Goal: Use online tool/utility: Utilize a website feature to perform a specific function

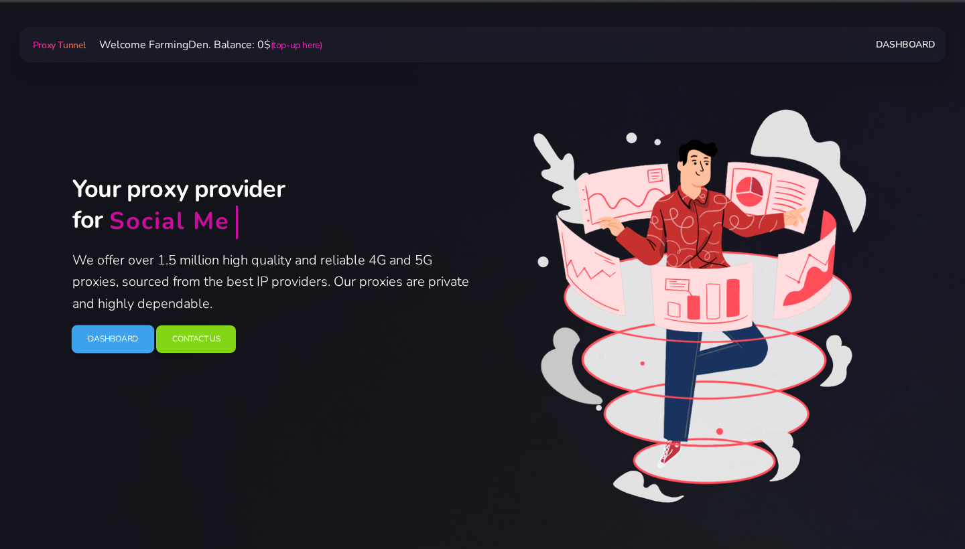
click at [108, 342] on link "Dashboard" at bounding box center [113, 340] width 83 height 28
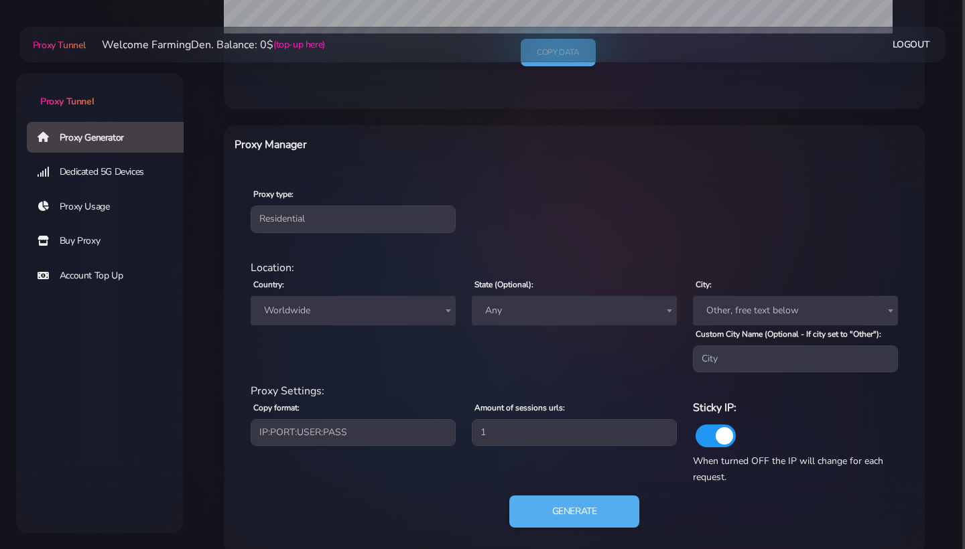
scroll to position [442, 0]
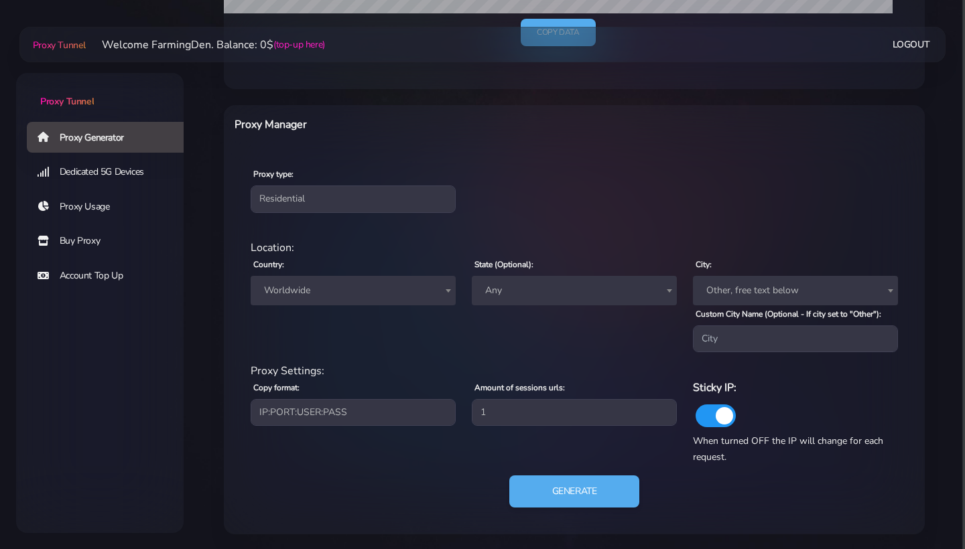
click at [330, 287] on span "Worldwide" at bounding box center [353, 290] width 189 height 19
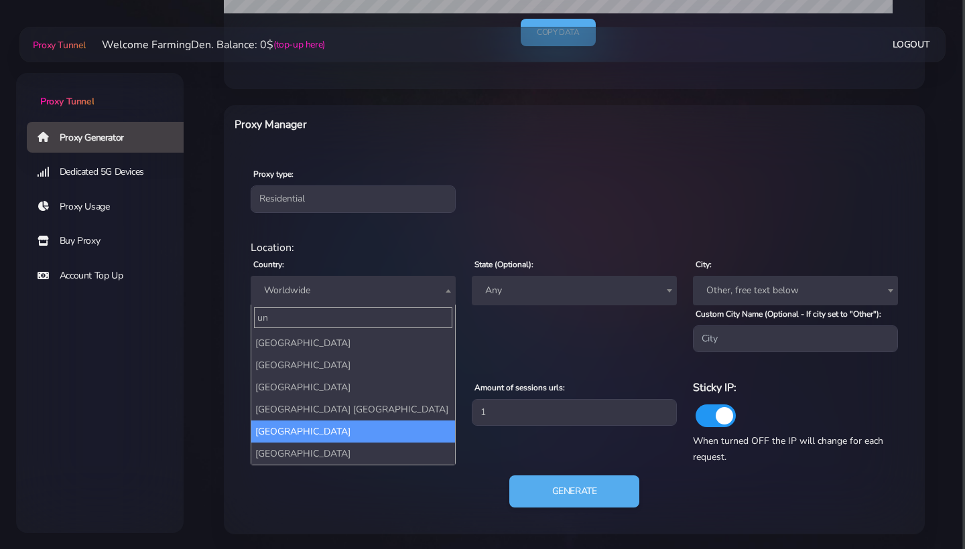
scroll to position [123, 0]
type input "un"
select select "US"
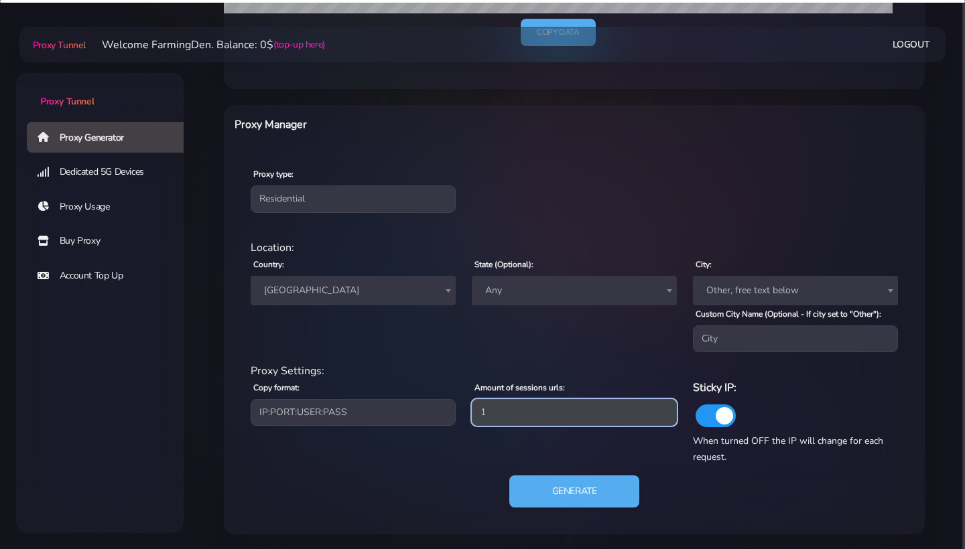
click at [526, 416] on input "1" at bounding box center [574, 412] width 205 height 27
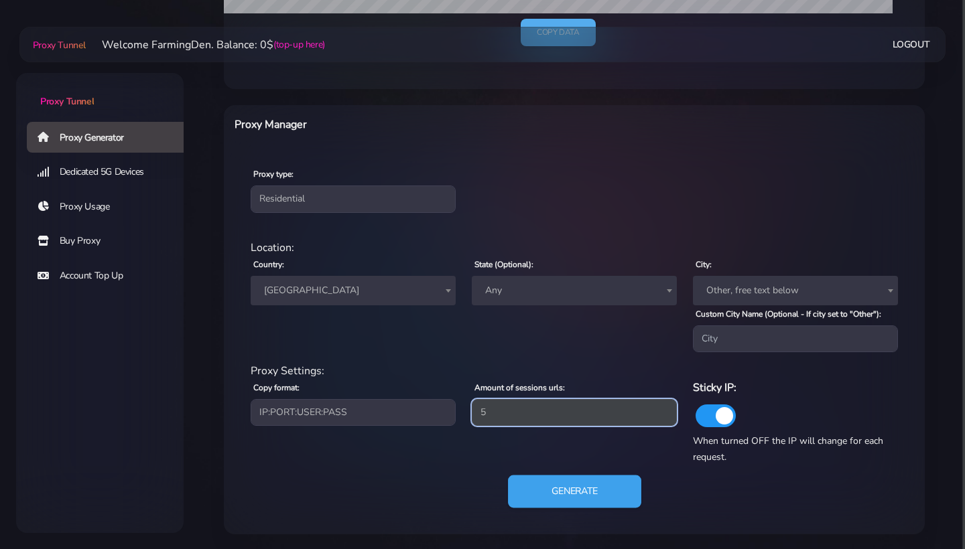
type input "5"
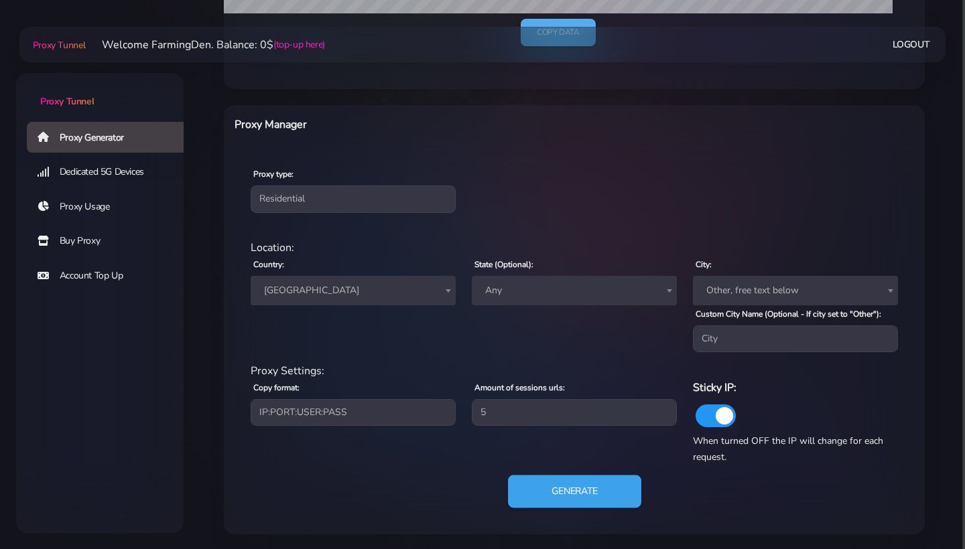
click at [555, 486] on button "Generate" at bounding box center [574, 492] width 133 height 33
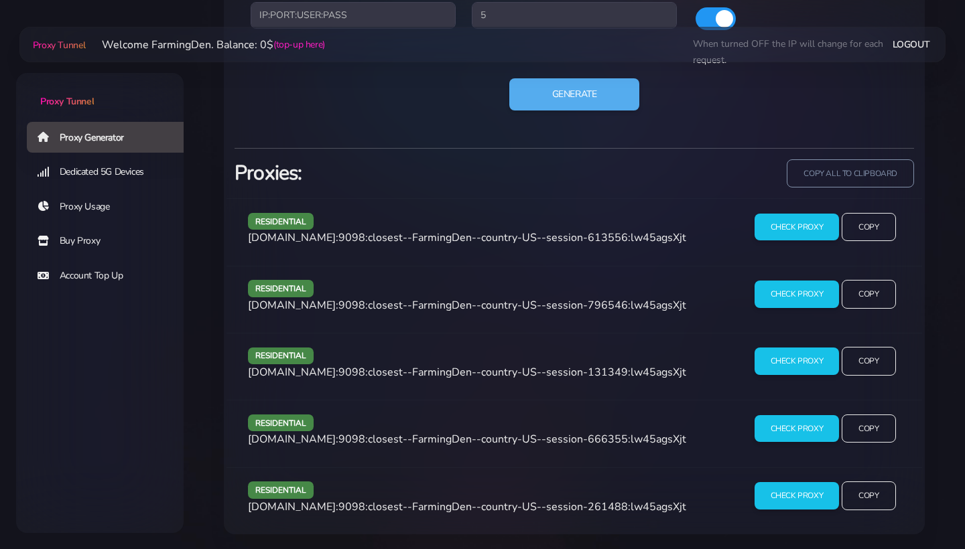
scroll to position [838, 0]
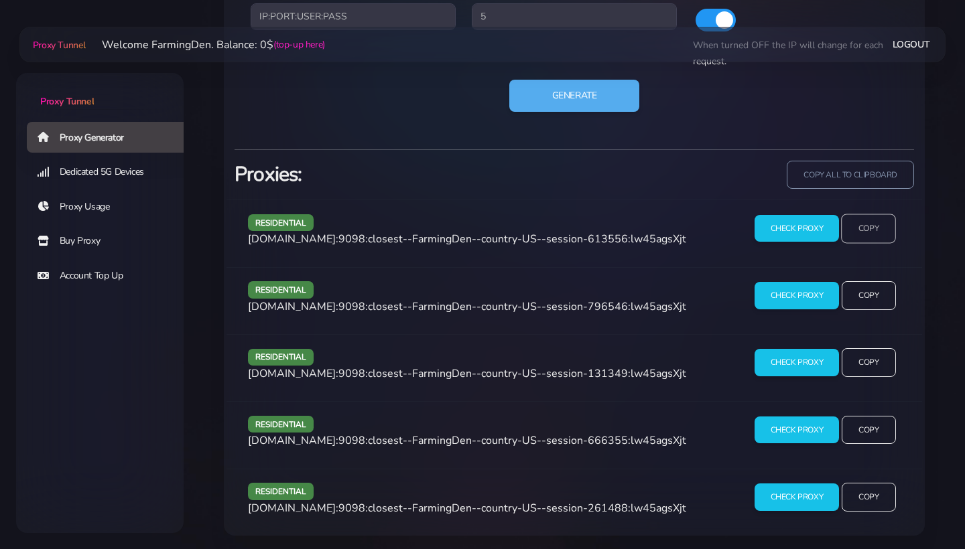
click at [873, 227] on input "Copy" at bounding box center [868, 228] width 55 height 29
click at [869, 290] on input "Copy" at bounding box center [868, 295] width 55 height 29
click at [858, 348] on input "Copy" at bounding box center [868, 362] width 55 height 29
click at [874, 437] on input "Copy" at bounding box center [868, 429] width 55 height 29
click at [866, 495] on input "Copy" at bounding box center [868, 497] width 55 height 29
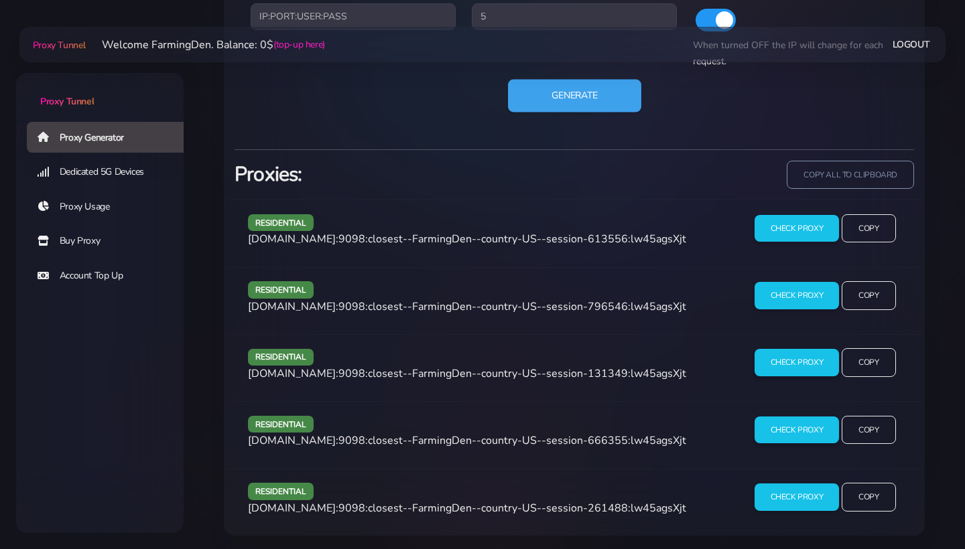
click at [571, 96] on button "Generate" at bounding box center [574, 96] width 133 height 33
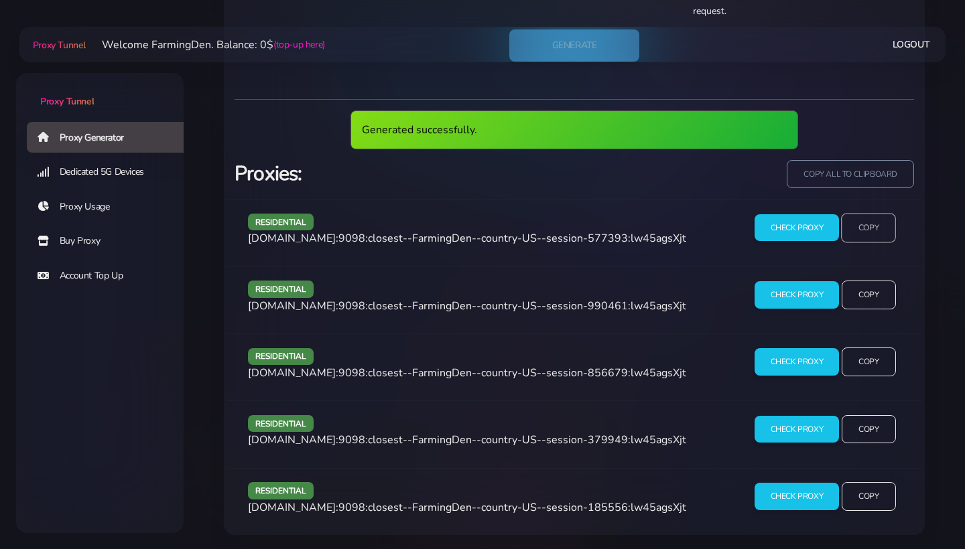
scroll to position [888, 0]
click at [879, 221] on input "Copy" at bounding box center [868, 228] width 55 height 29
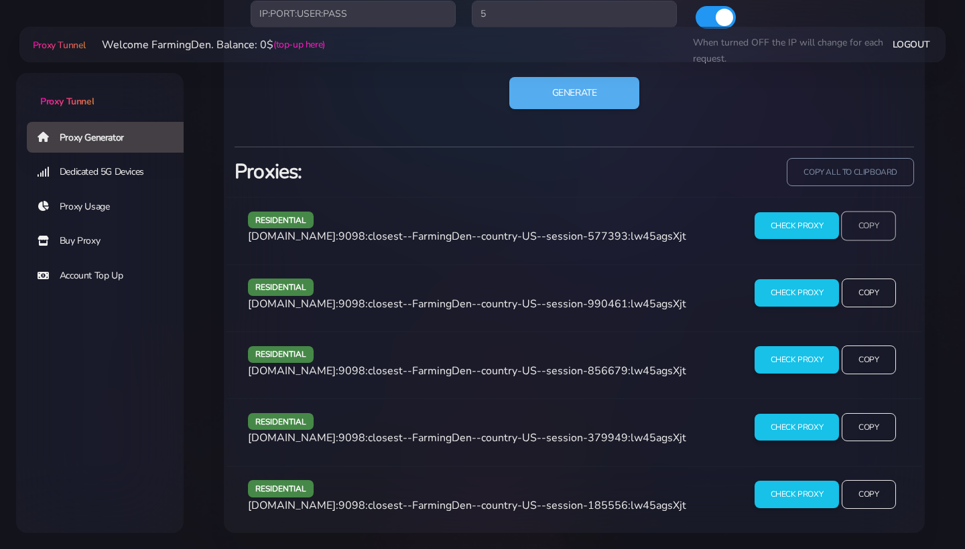
scroll to position [838, 0]
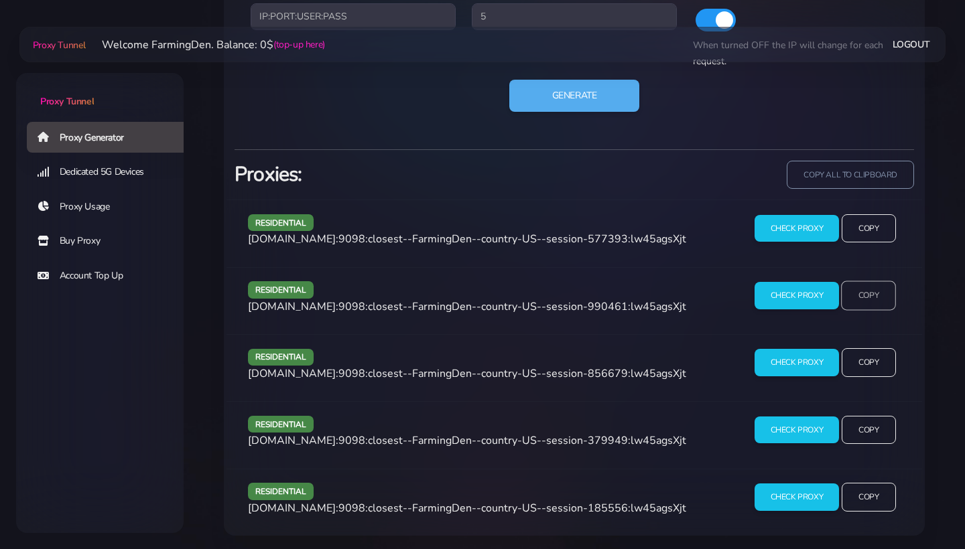
click at [892, 303] on input "Copy" at bounding box center [868, 295] width 55 height 29
click at [869, 366] on input "Copy" at bounding box center [868, 362] width 55 height 29
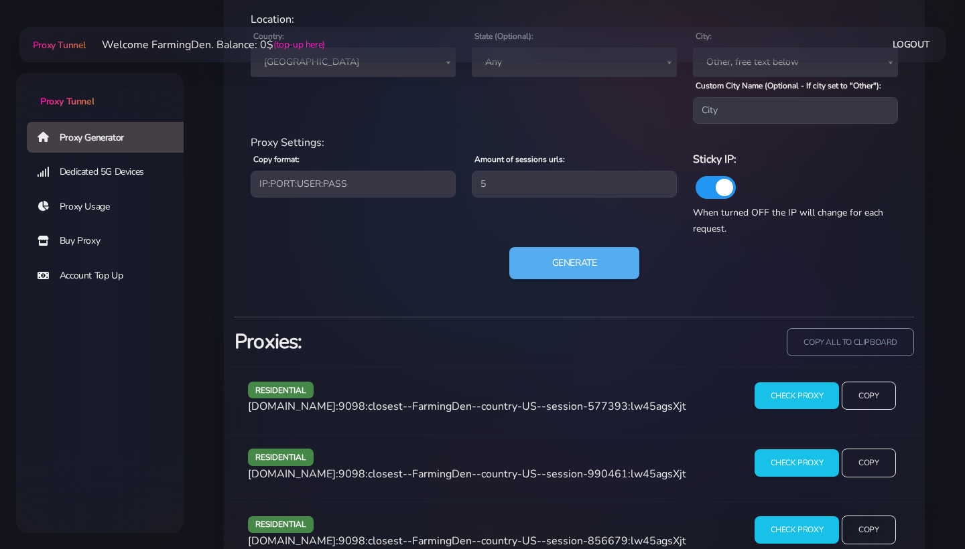
scroll to position [564, 0]
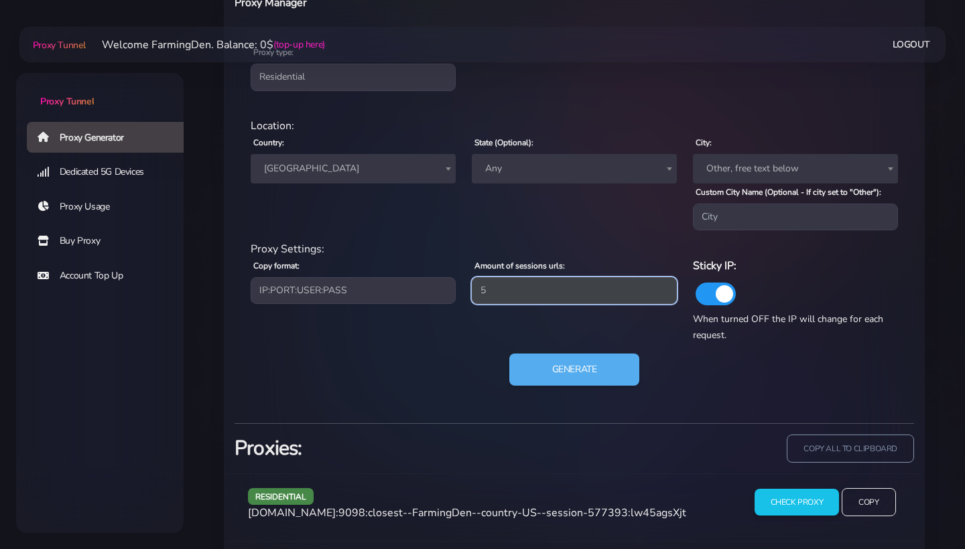
click at [516, 298] on input "5" at bounding box center [574, 290] width 205 height 27
type input "2"
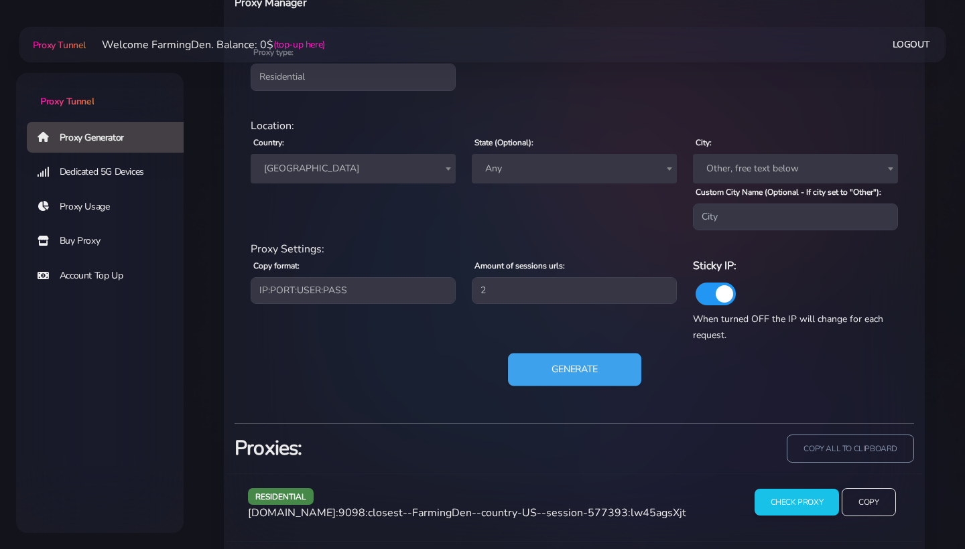
click at [560, 372] on button "Generate" at bounding box center [574, 370] width 133 height 33
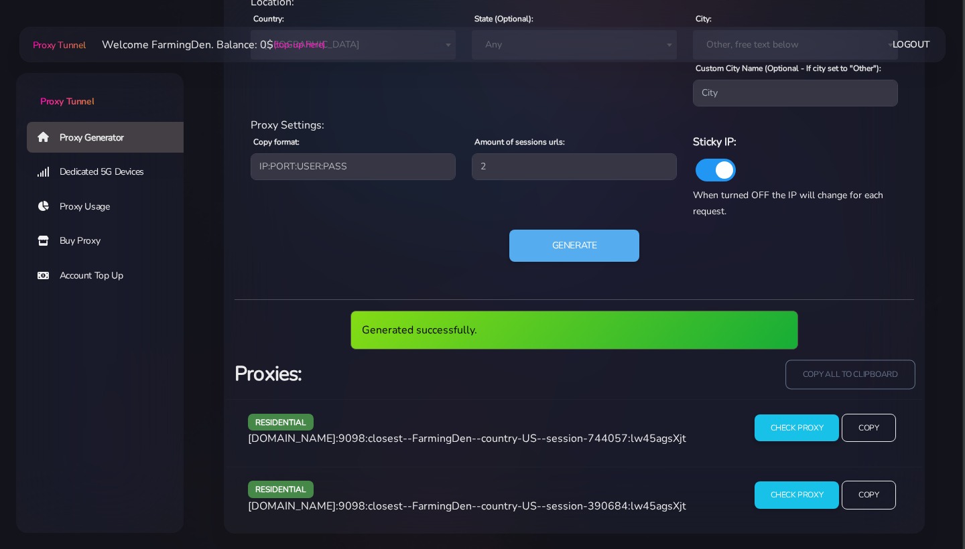
scroll to position [687, 0]
click at [836, 368] on input "copy all to clipboard" at bounding box center [849, 374] width 129 height 29
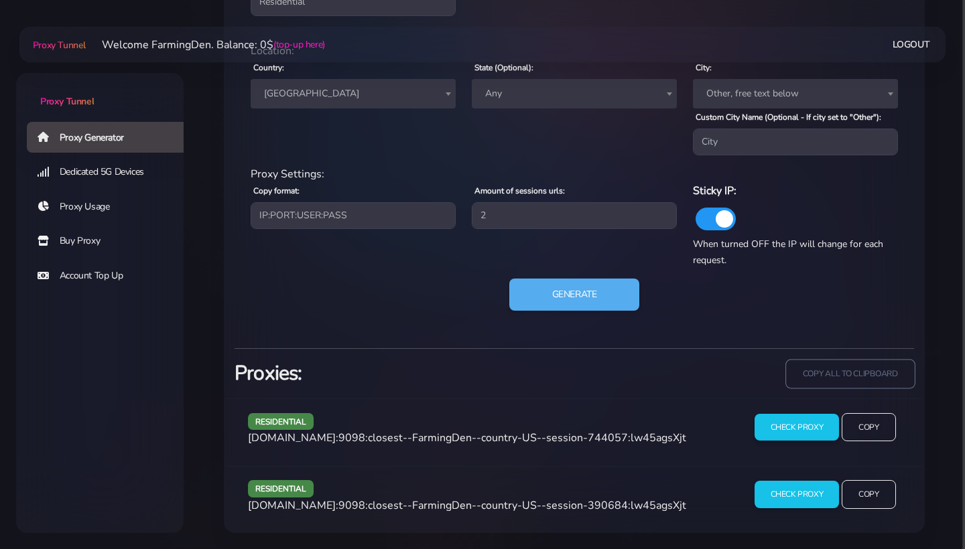
scroll to position [638, 0]
